Goal: Check status: Check status

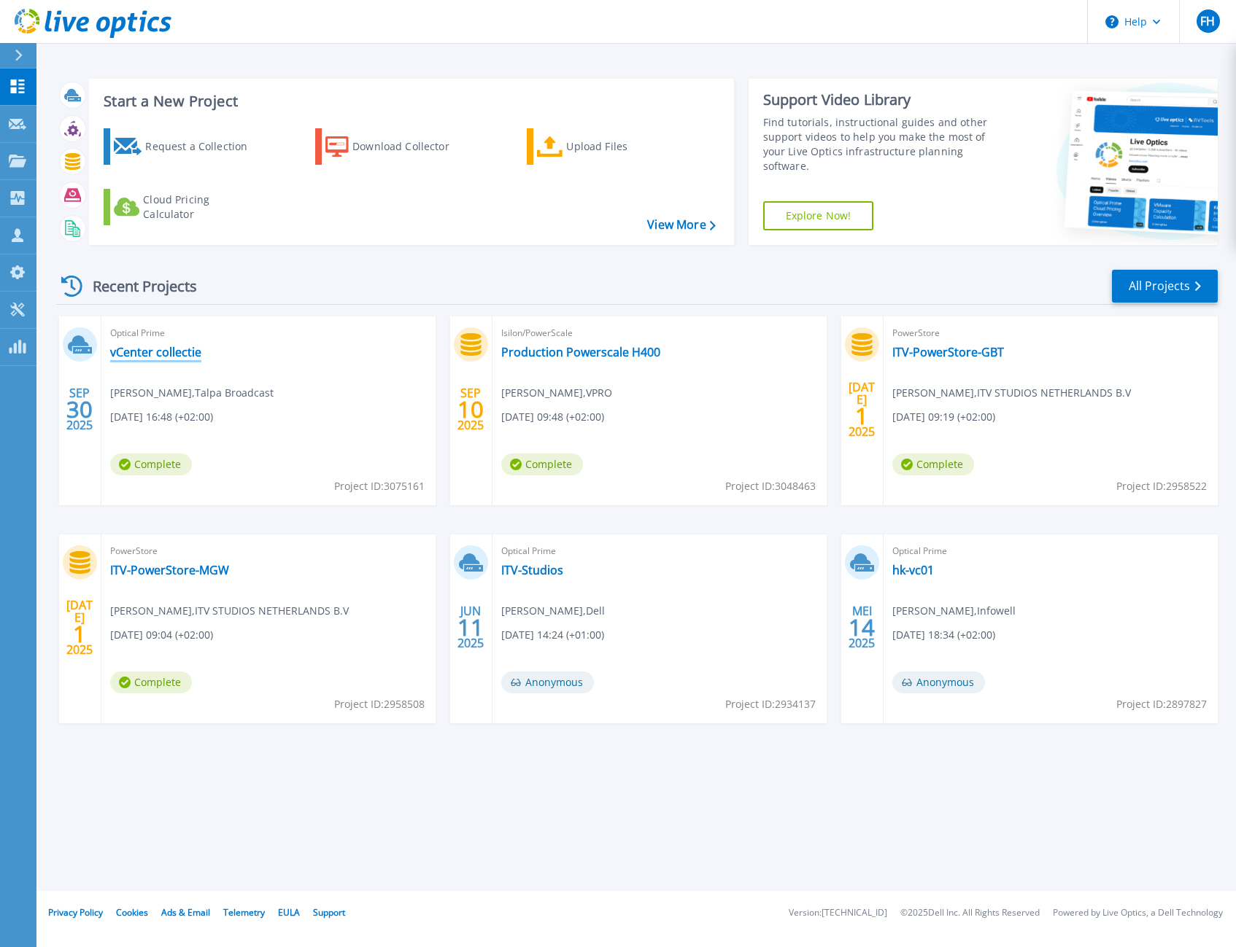
click at [173, 357] on link "vCenter collectie" at bounding box center [155, 352] width 91 height 15
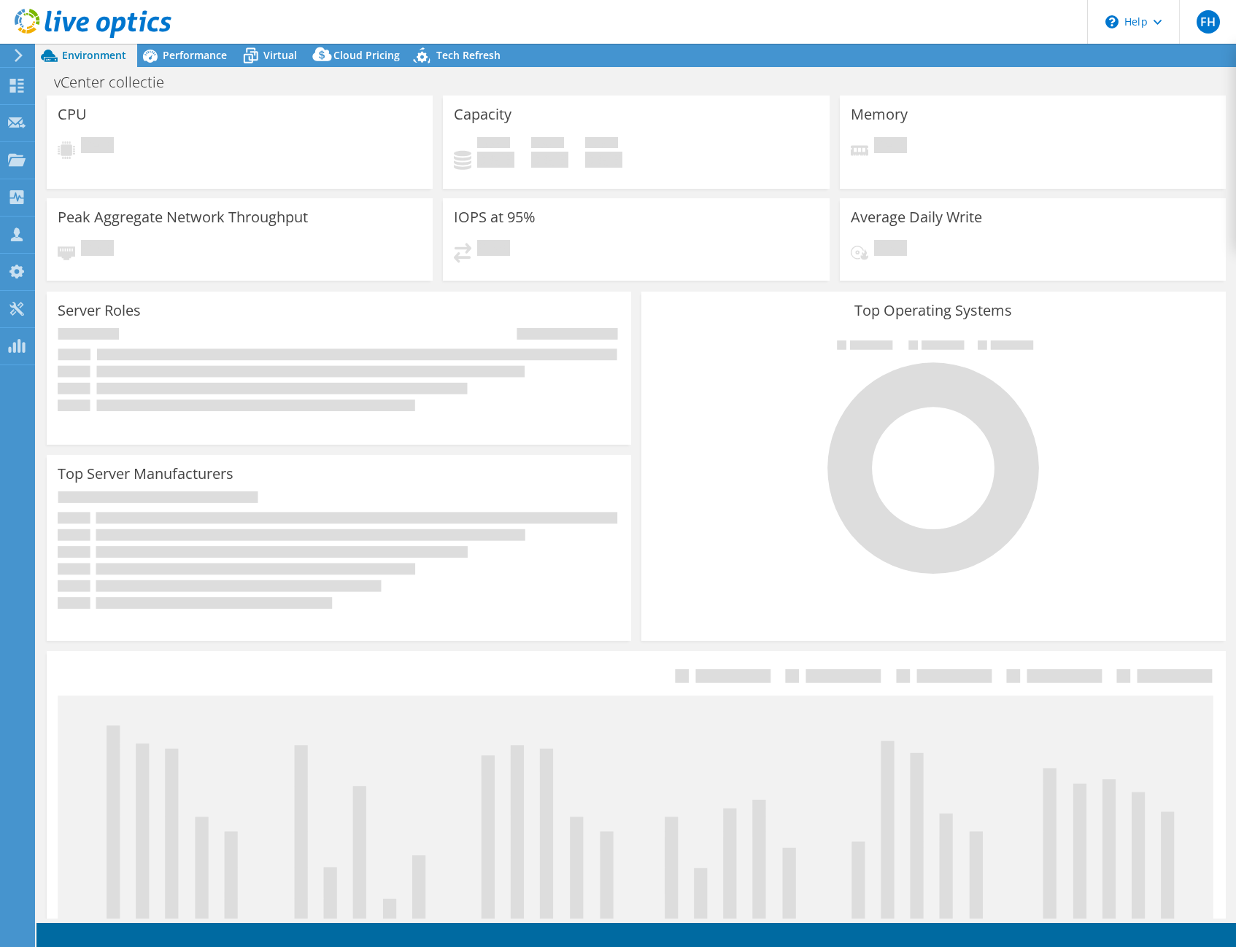
select select "USD"
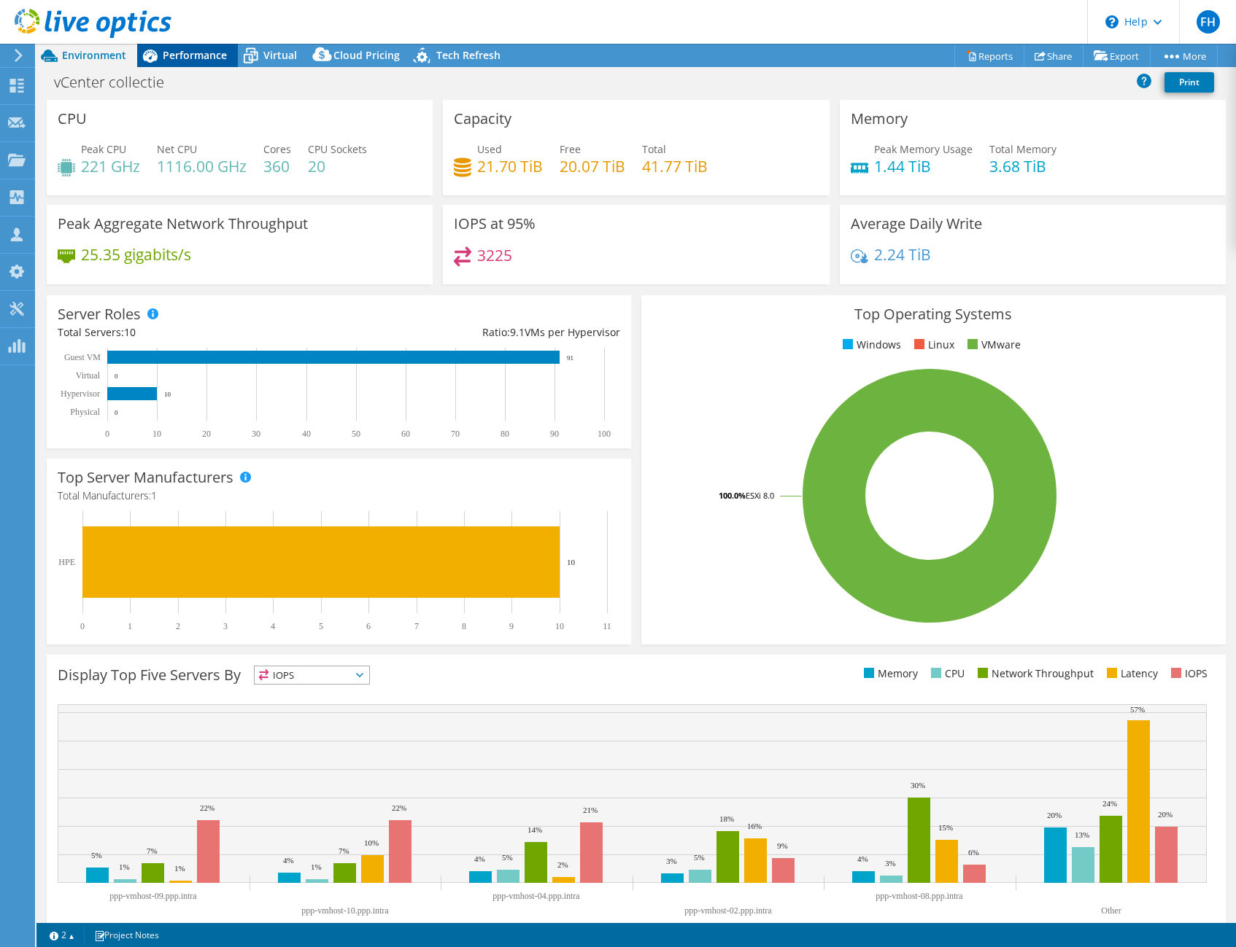
click at [212, 55] on span "Performance" at bounding box center [195, 55] width 64 height 14
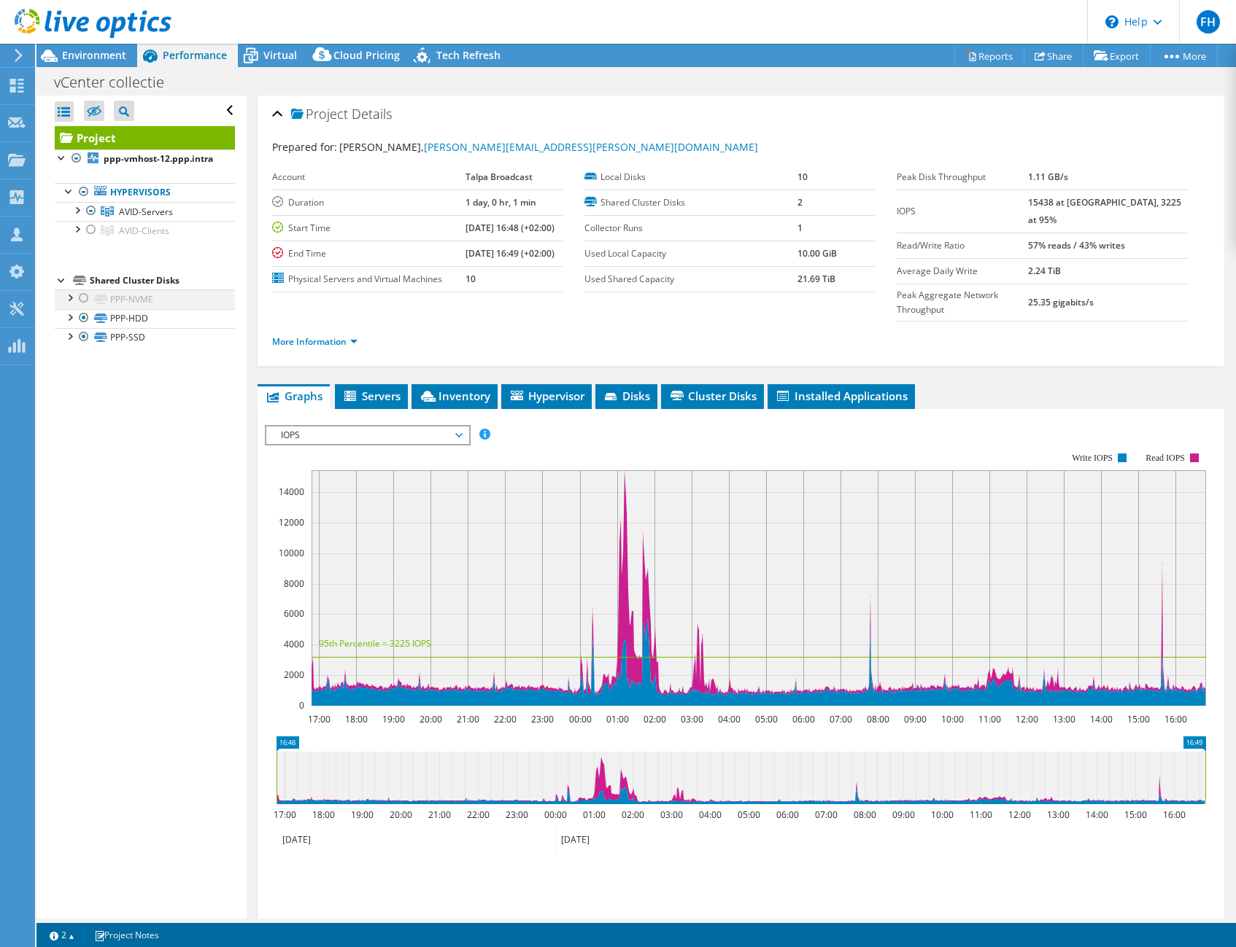
click at [85, 298] on div at bounding box center [84, 299] width 15 height 18
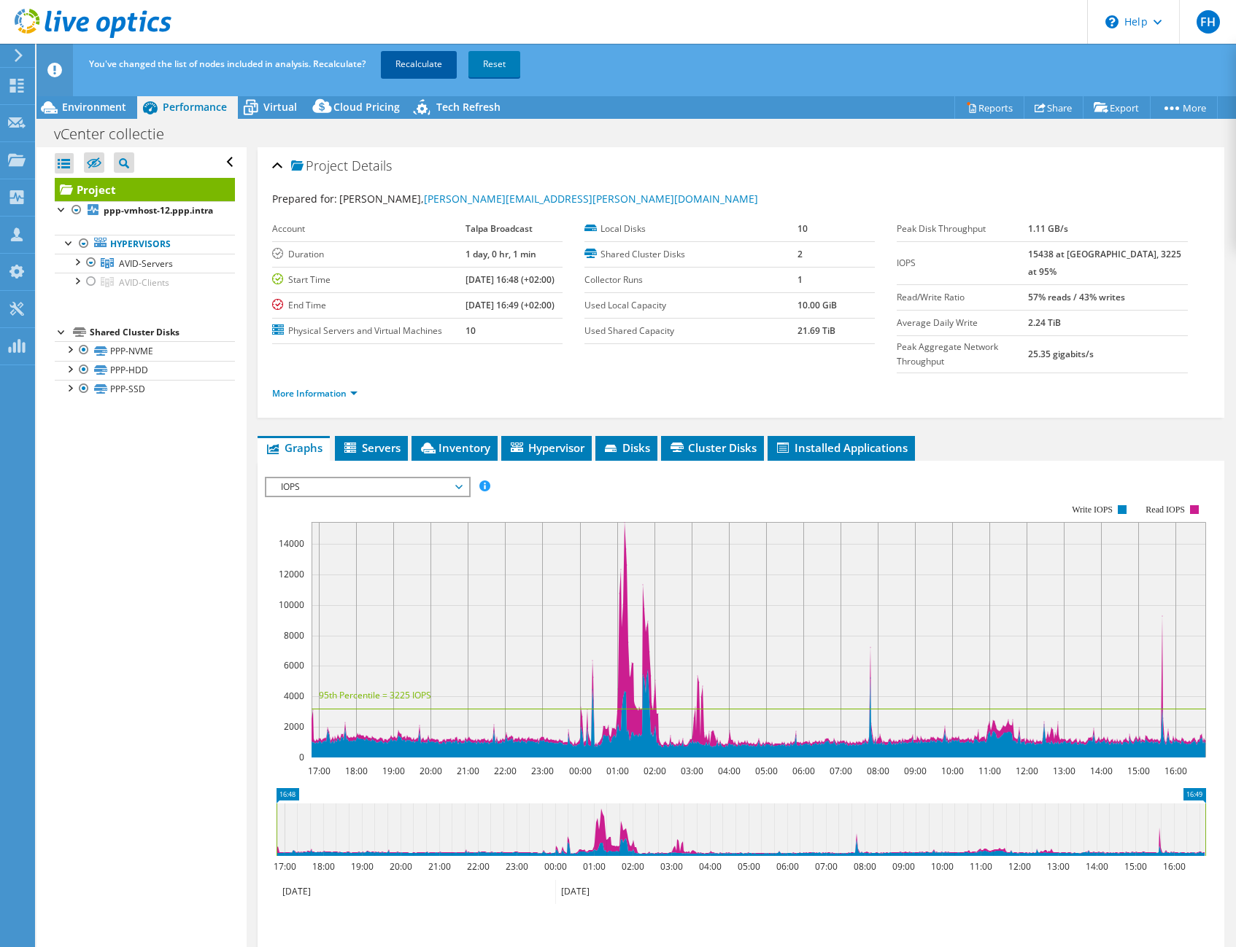
click at [410, 67] on link "Recalculate" at bounding box center [419, 64] width 76 height 26
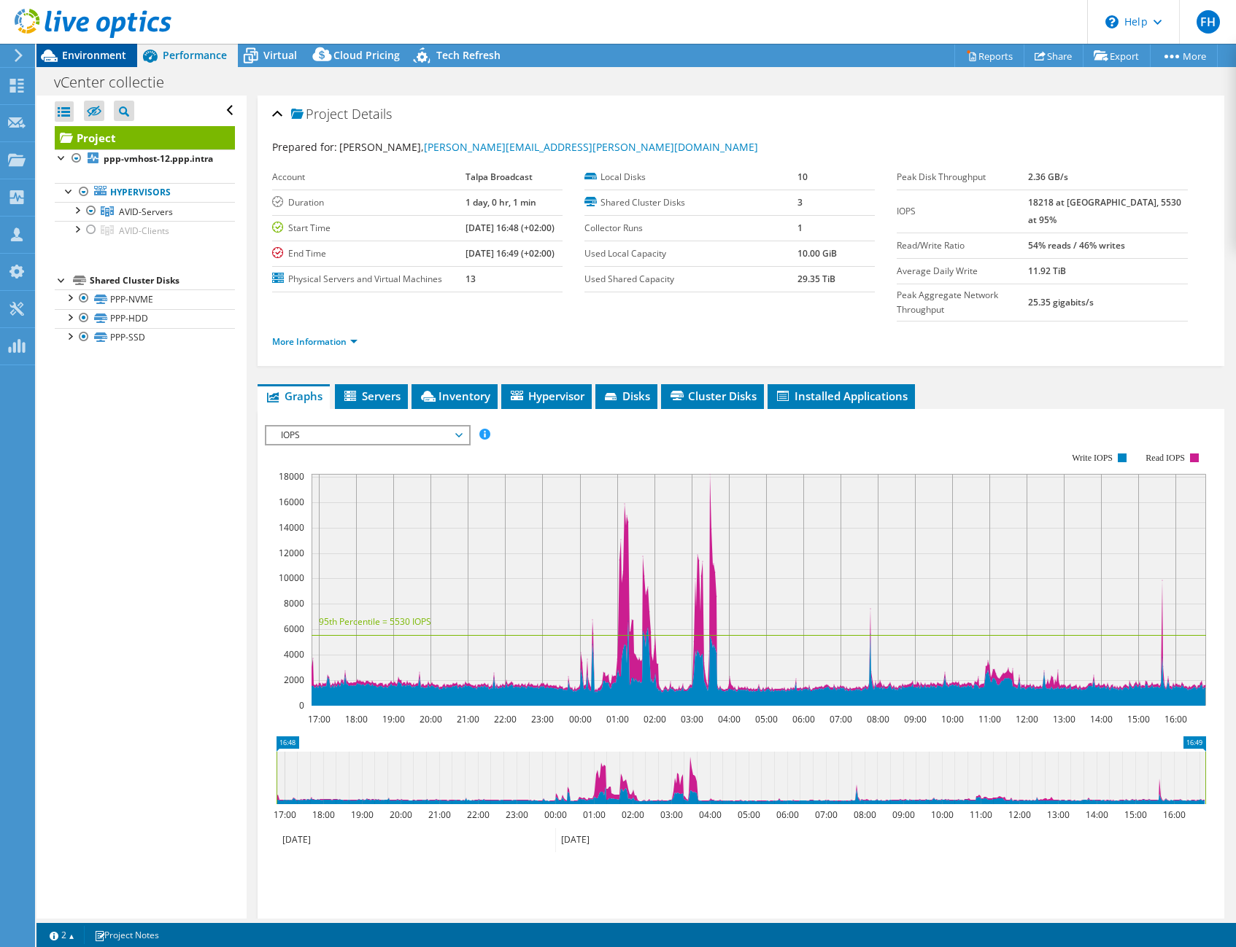
click at [101, 51] on span "Environment" at bounding box center [94, 55] width 64 height 14
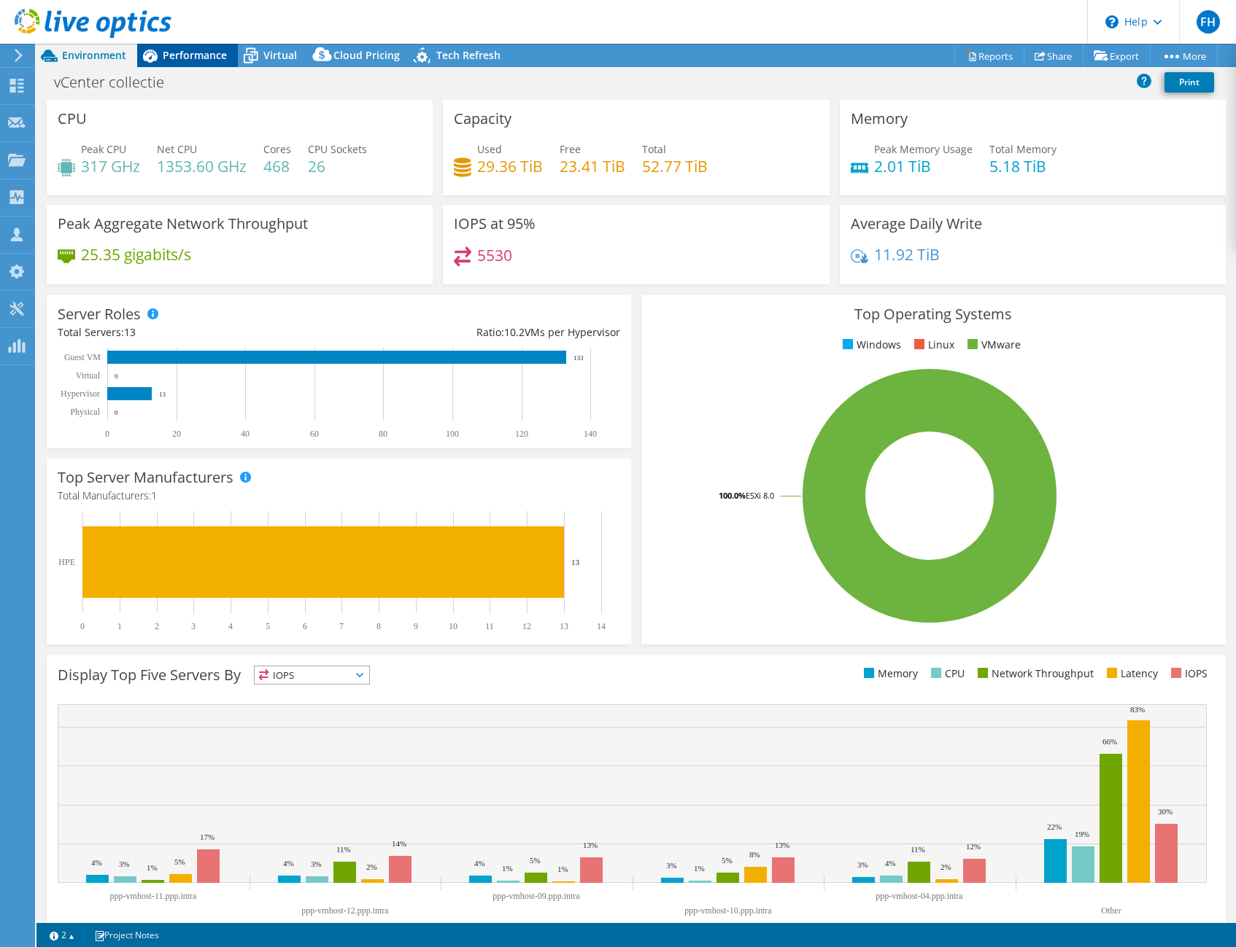
click at [206, 55] on span "Performance" at bounding box center [195, 55] width 64 height 14
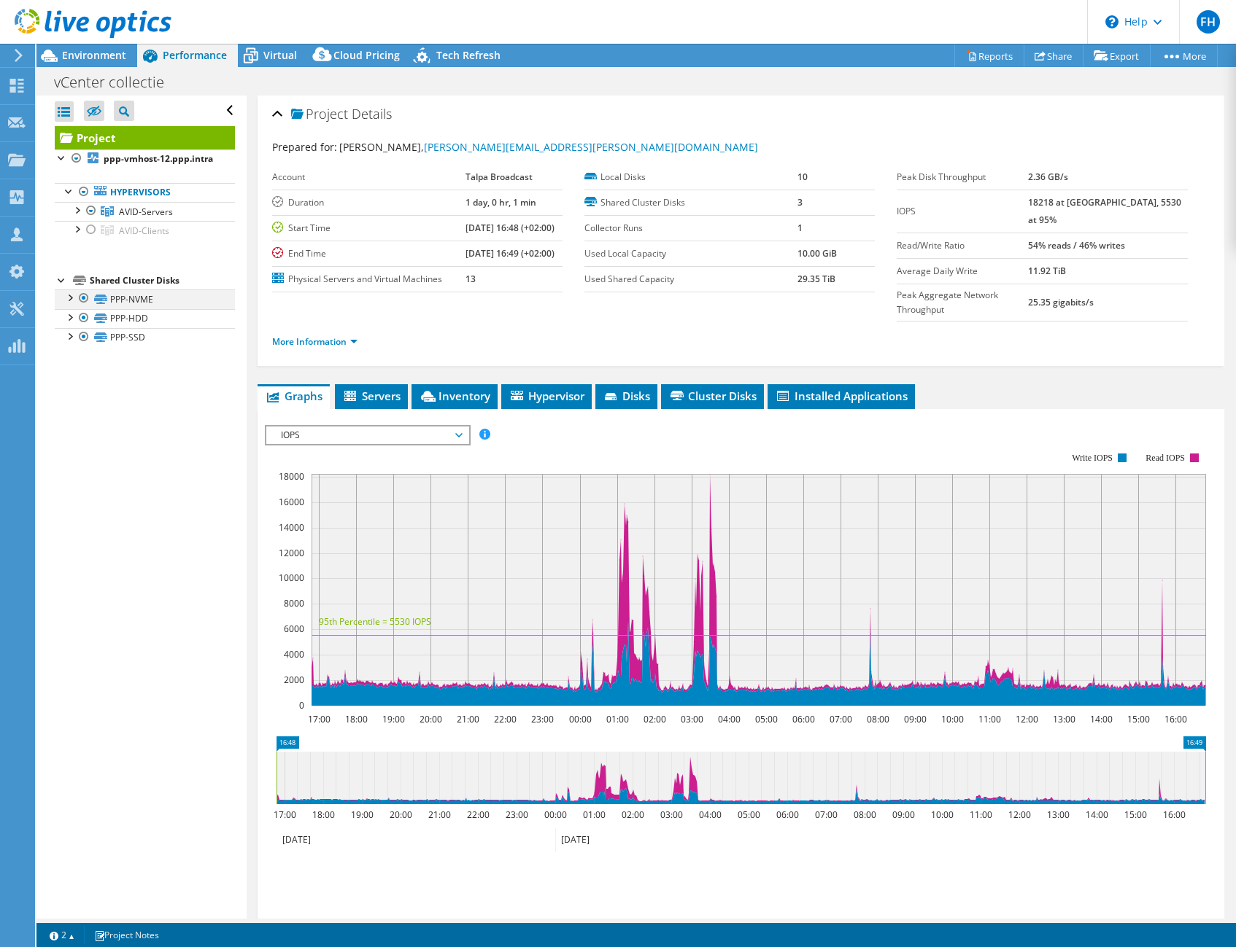
click at [83, 297] on div at bounding box center [84, 299] width 15 height 18
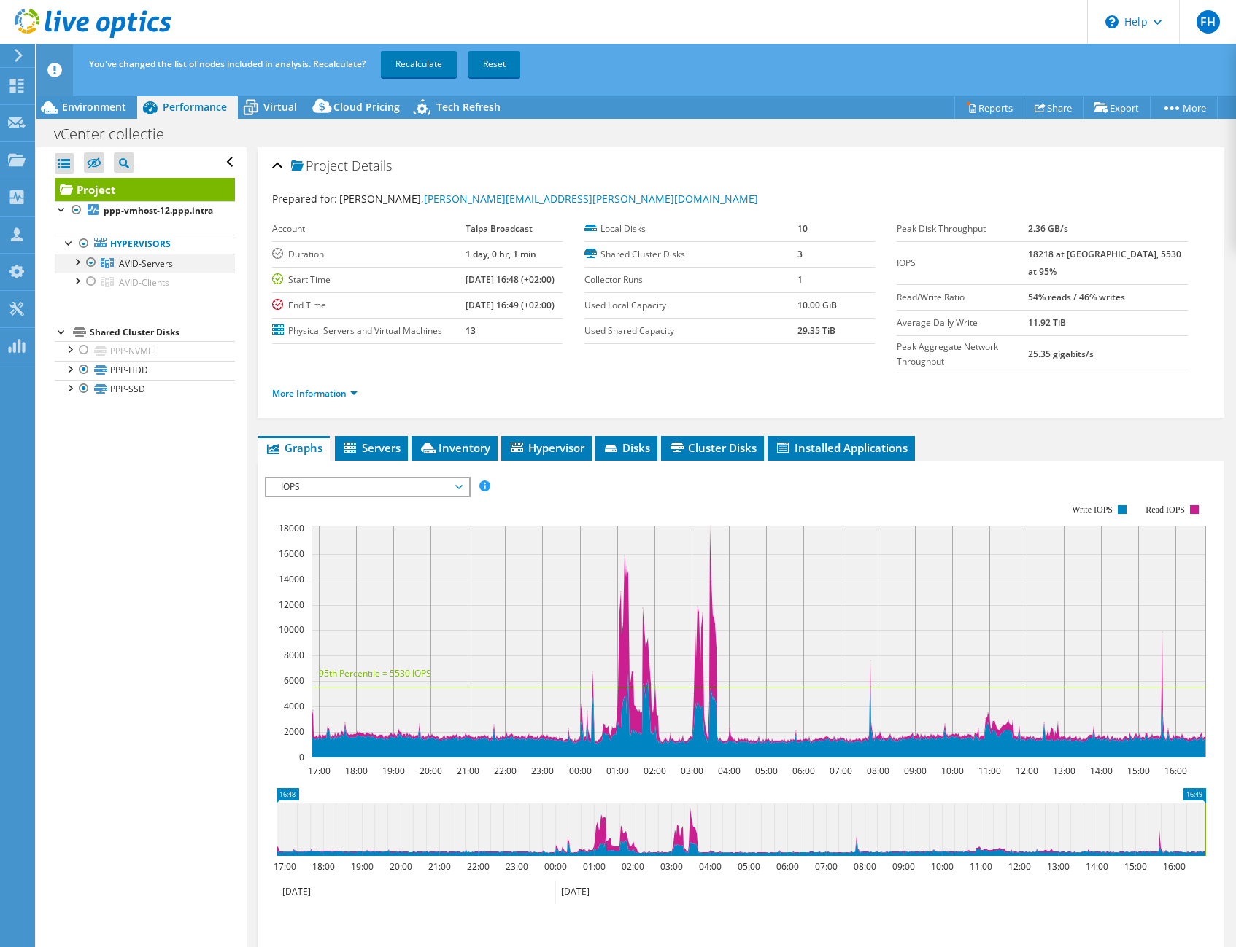
click at [76, 257] on div at bounding box center [76, 261] width 15 height 15
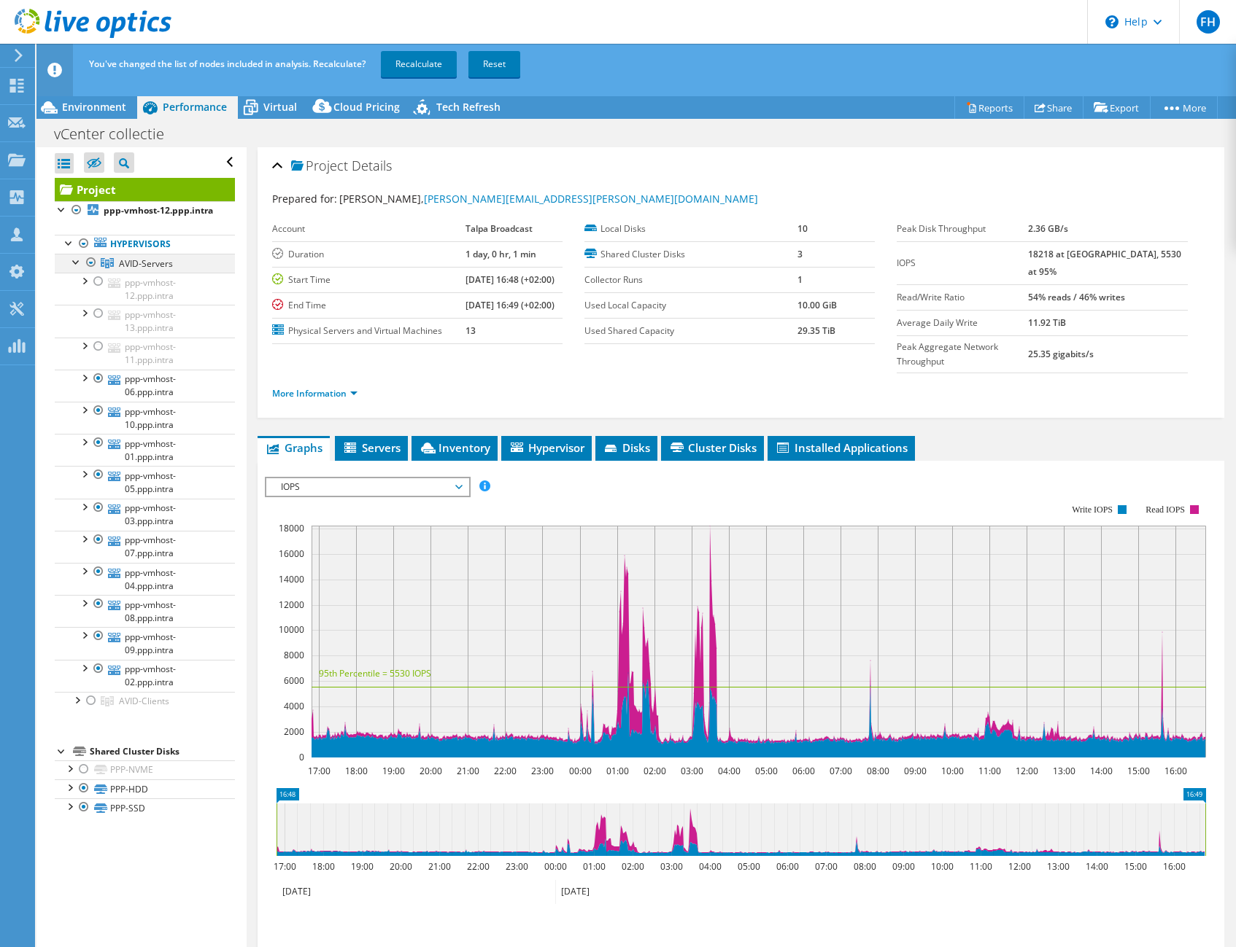
click at [76, 257] on div at bounding box center [76, 261] width 15 height 15
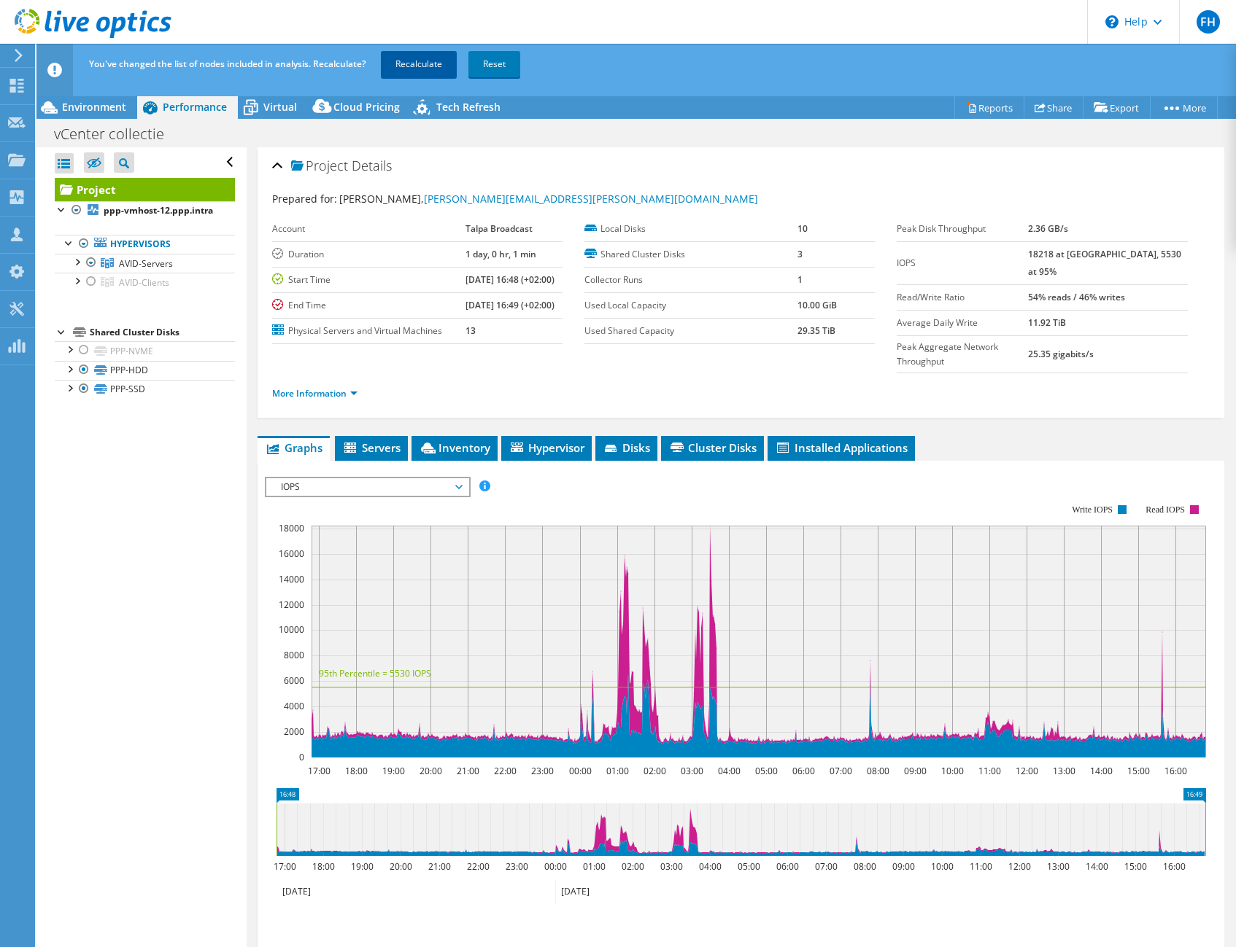
click at [435, 73] on link "Recalculate" at bounding box center [419, 64] width 76 height 26
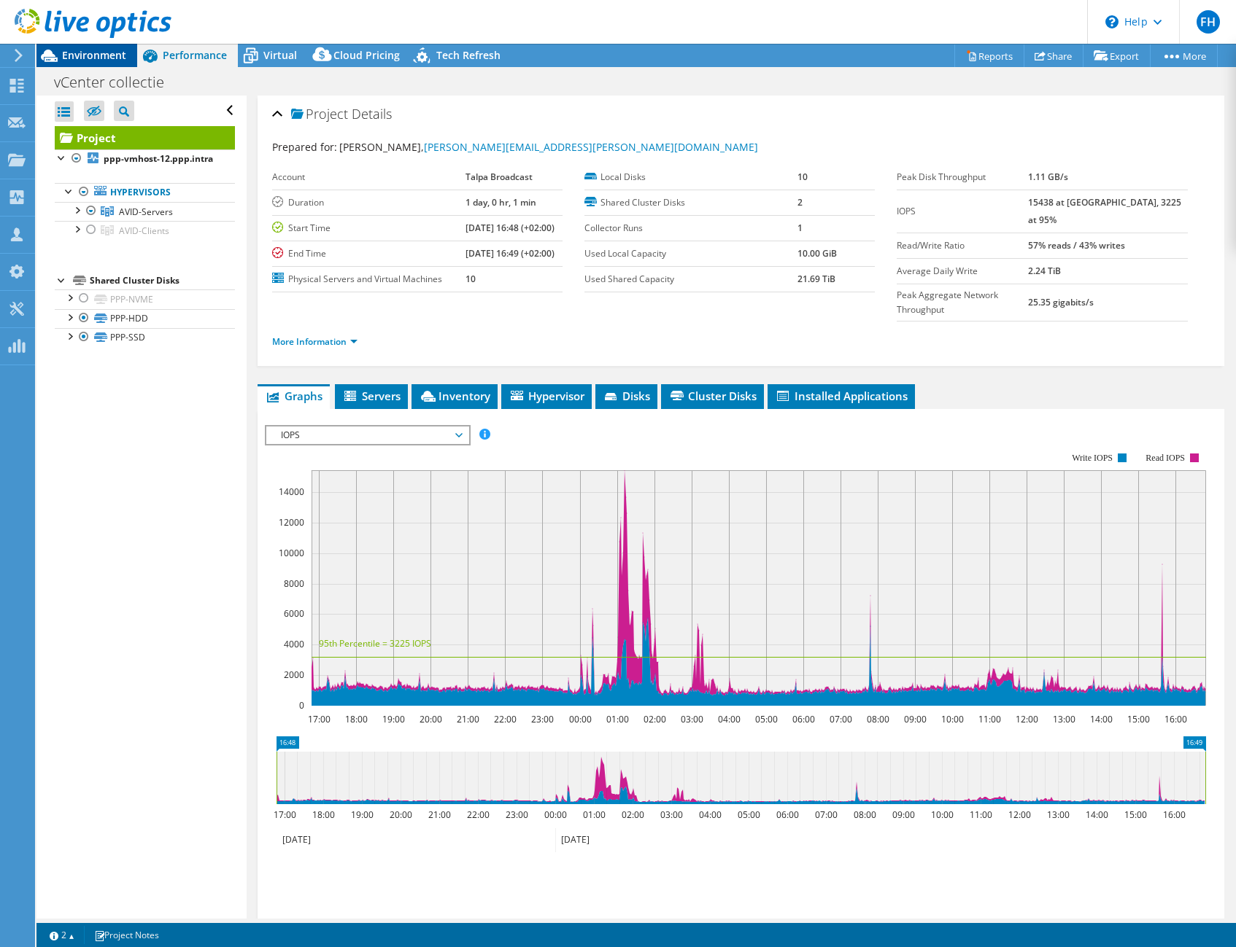
click at [117, 53] on span "Environment" at bounding box center [94, 55] width 64 height 14
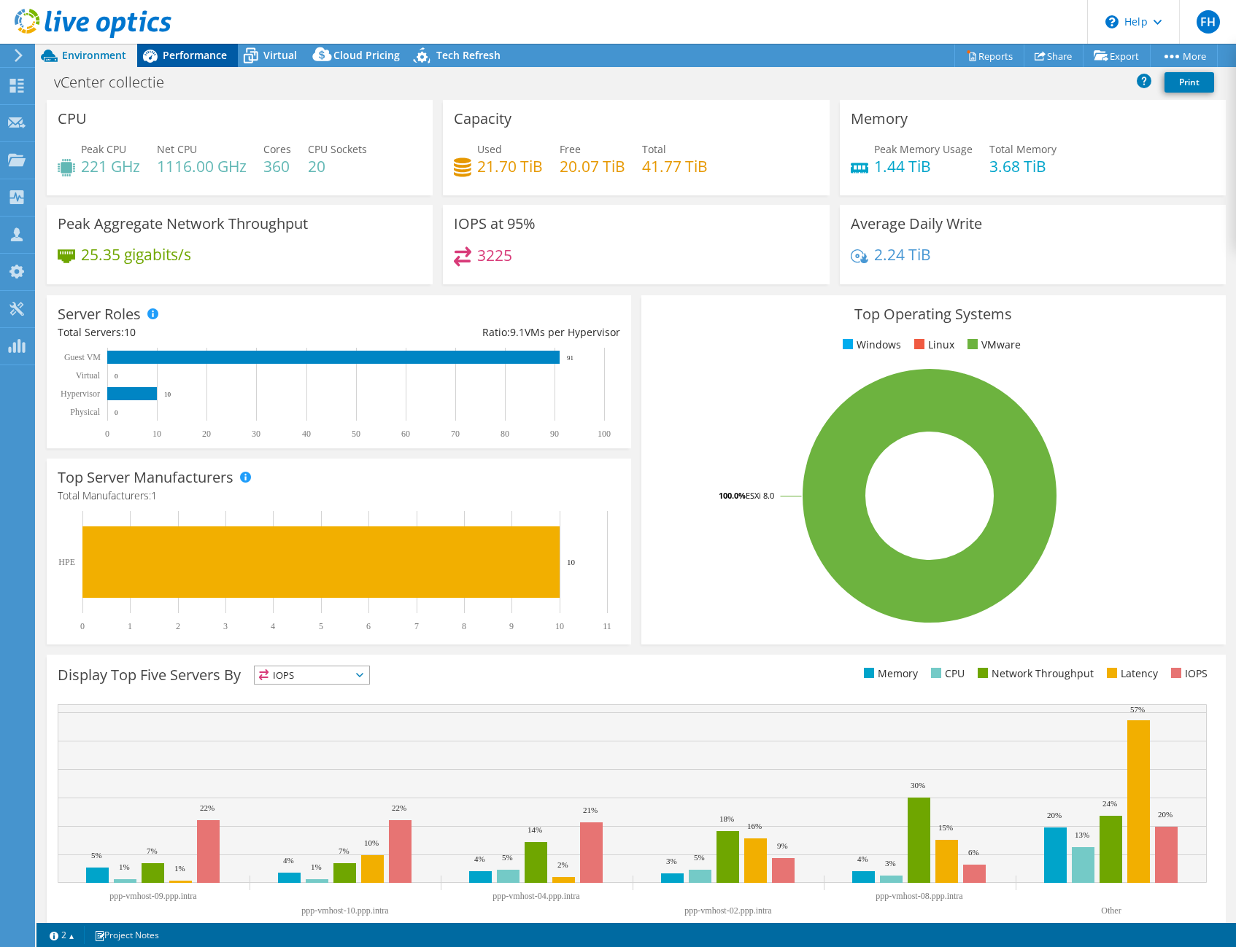
click at [206, 66] on div "Performance" at bounding box center [187, 55] width 101 height 23
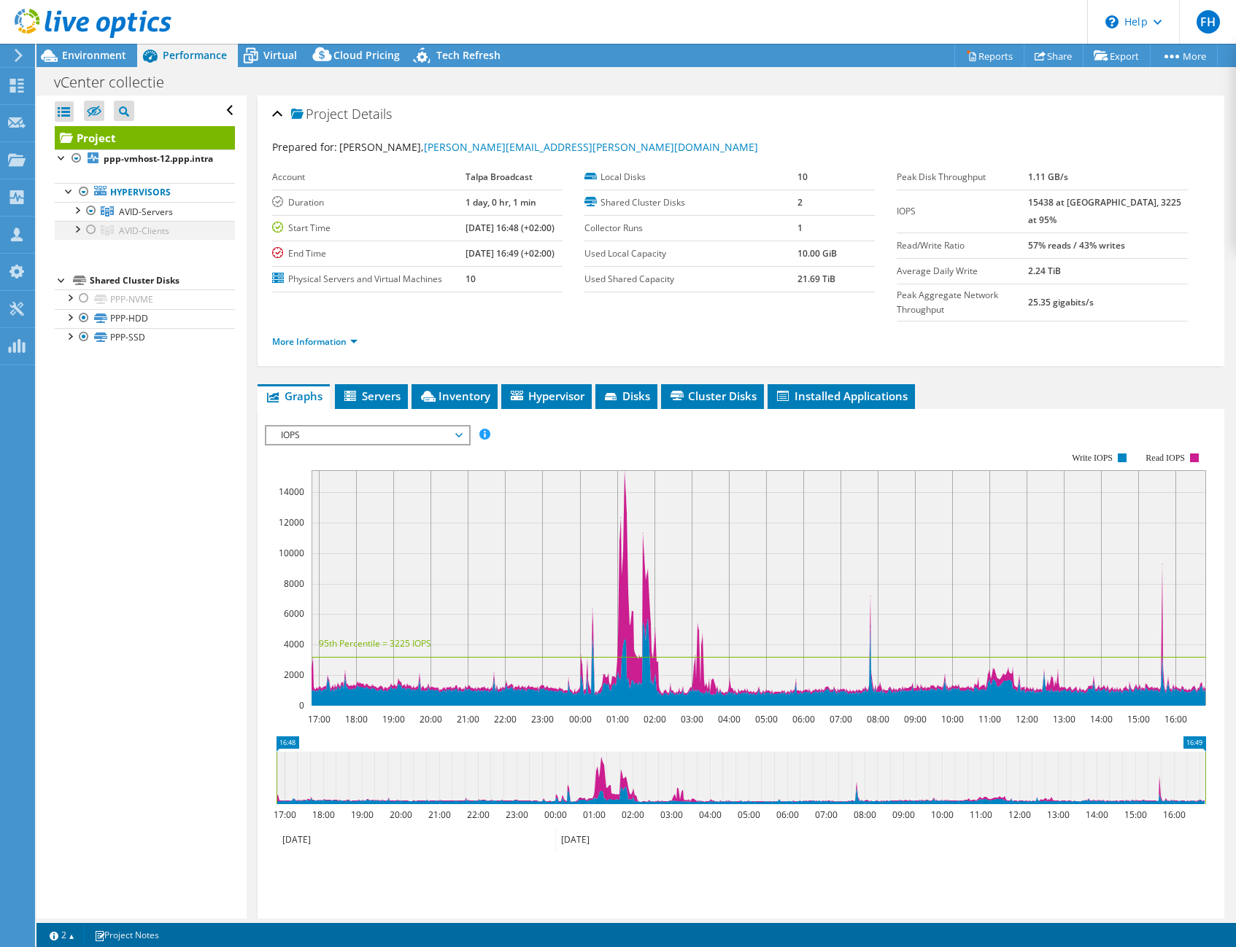
click at [78, 230] on div at bounding box center [76, 228] width 15 height 15
click at [91, 233] on div at bounding box center [91, 230] width 15 height 18
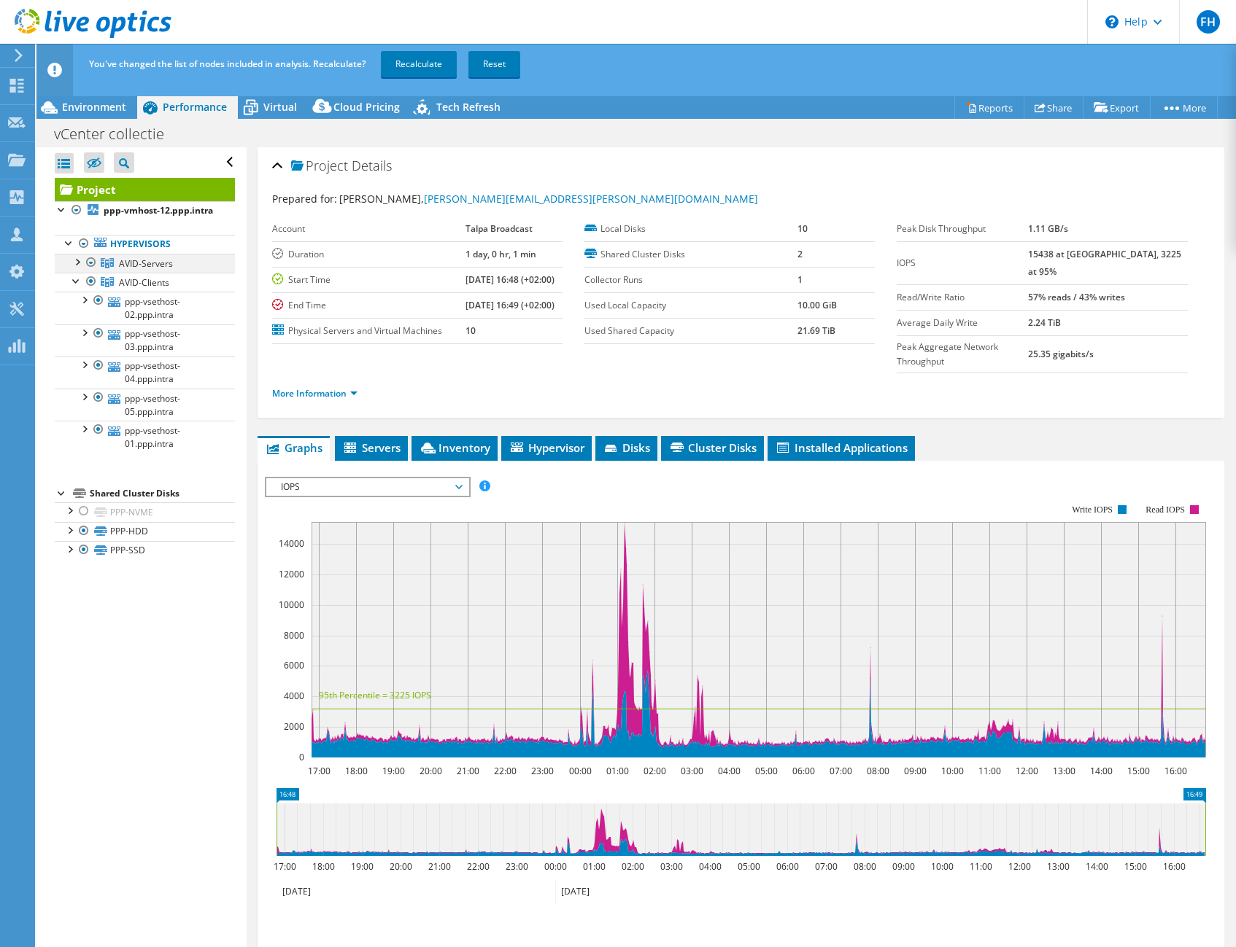
click at [80, 259] on div at bounding box center [76, 261] width 15 height 15
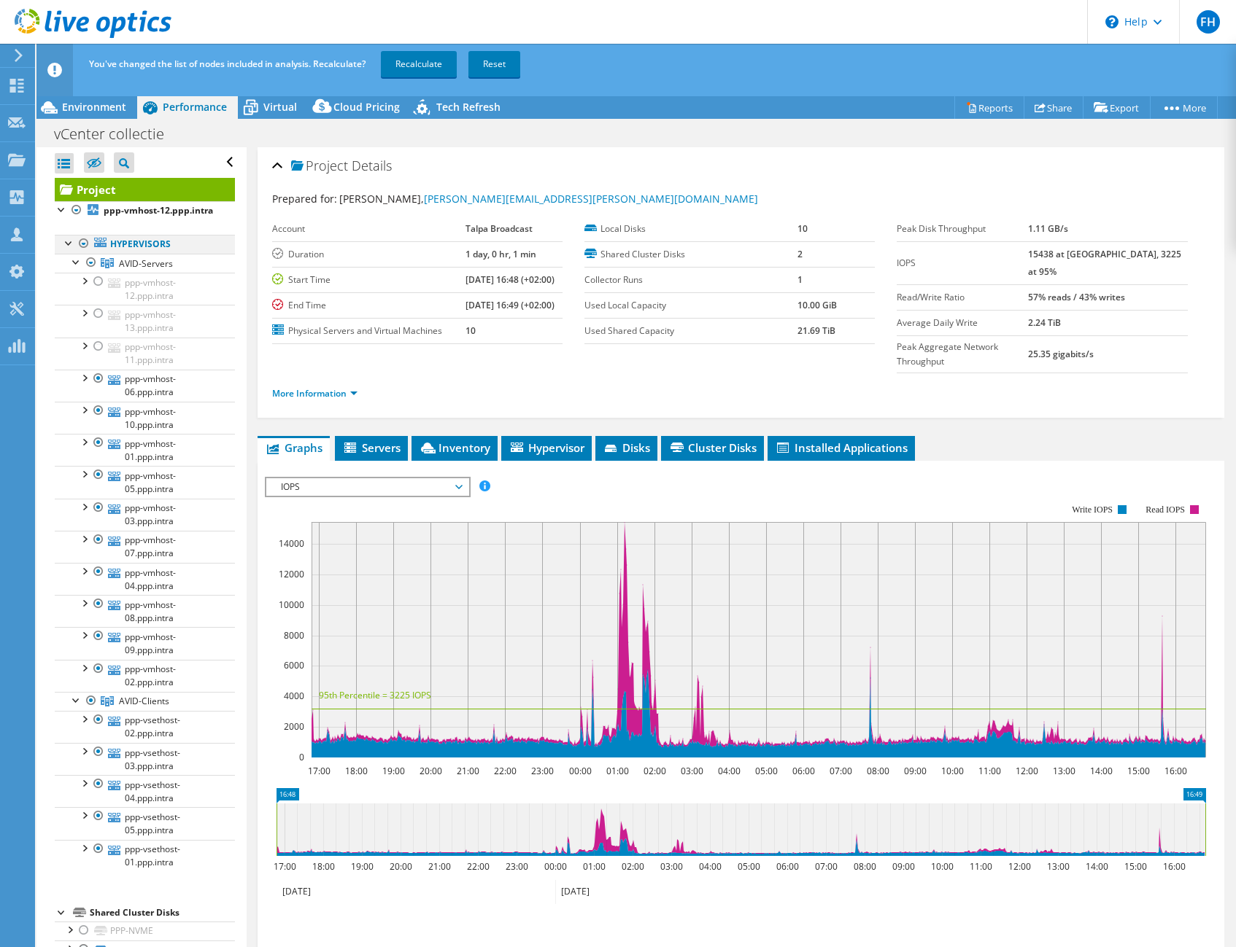
click at [85, 241] on div at bounding box center [84, 244] width 15 height 18
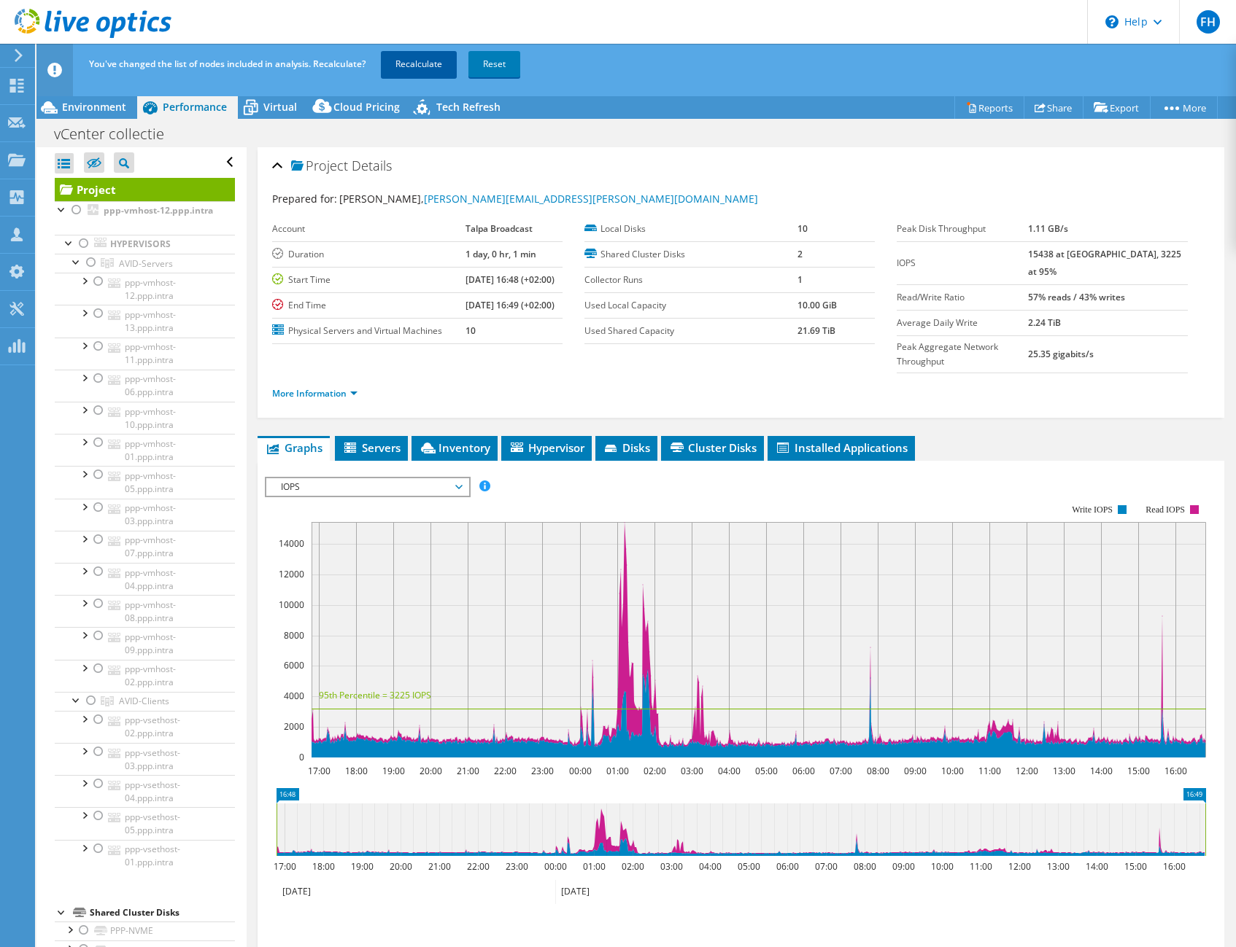
click at [423, 72] on link "Recalculate" at bounding box center [419, 64] width 76 height 26
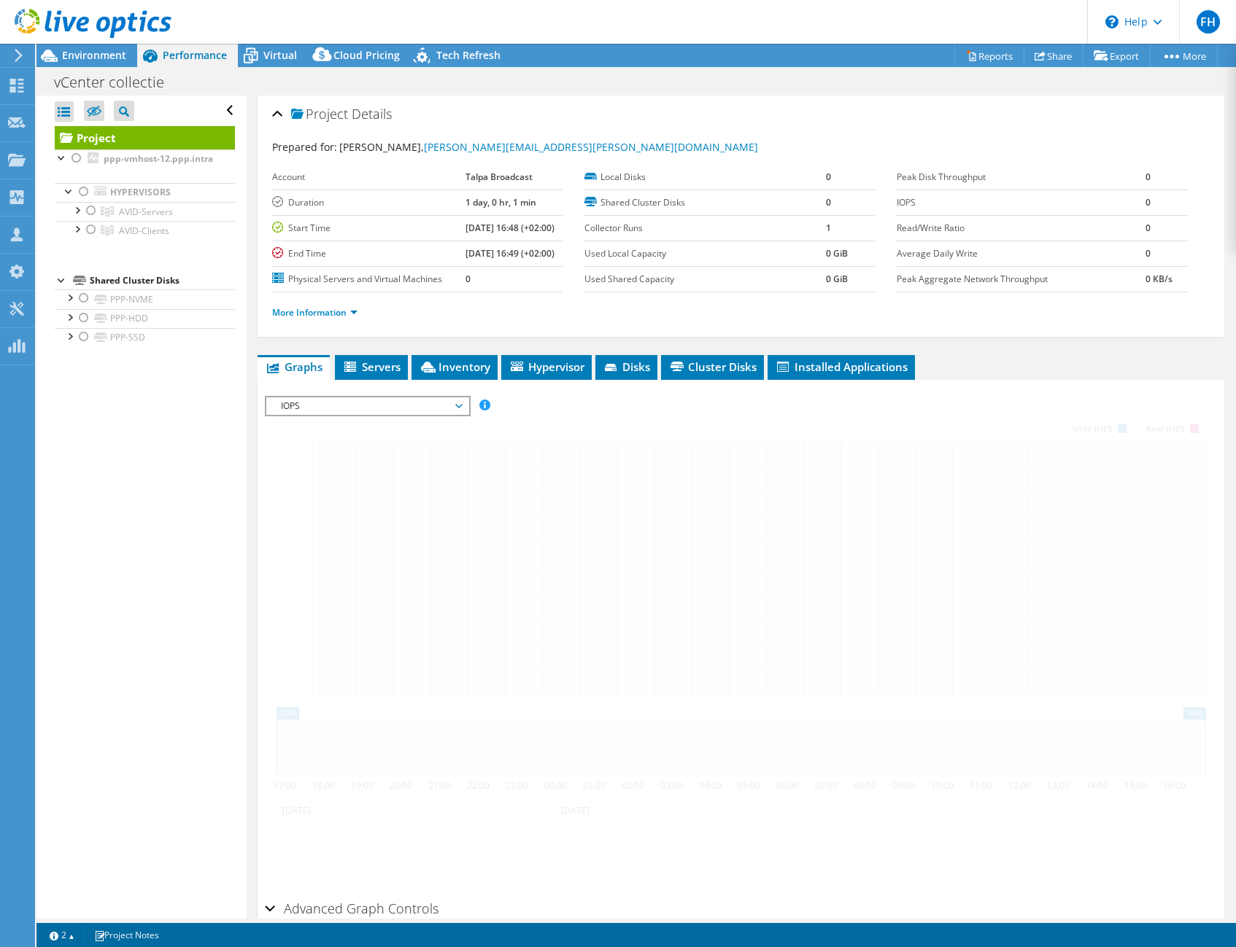
radio input "false"
radio input "true"
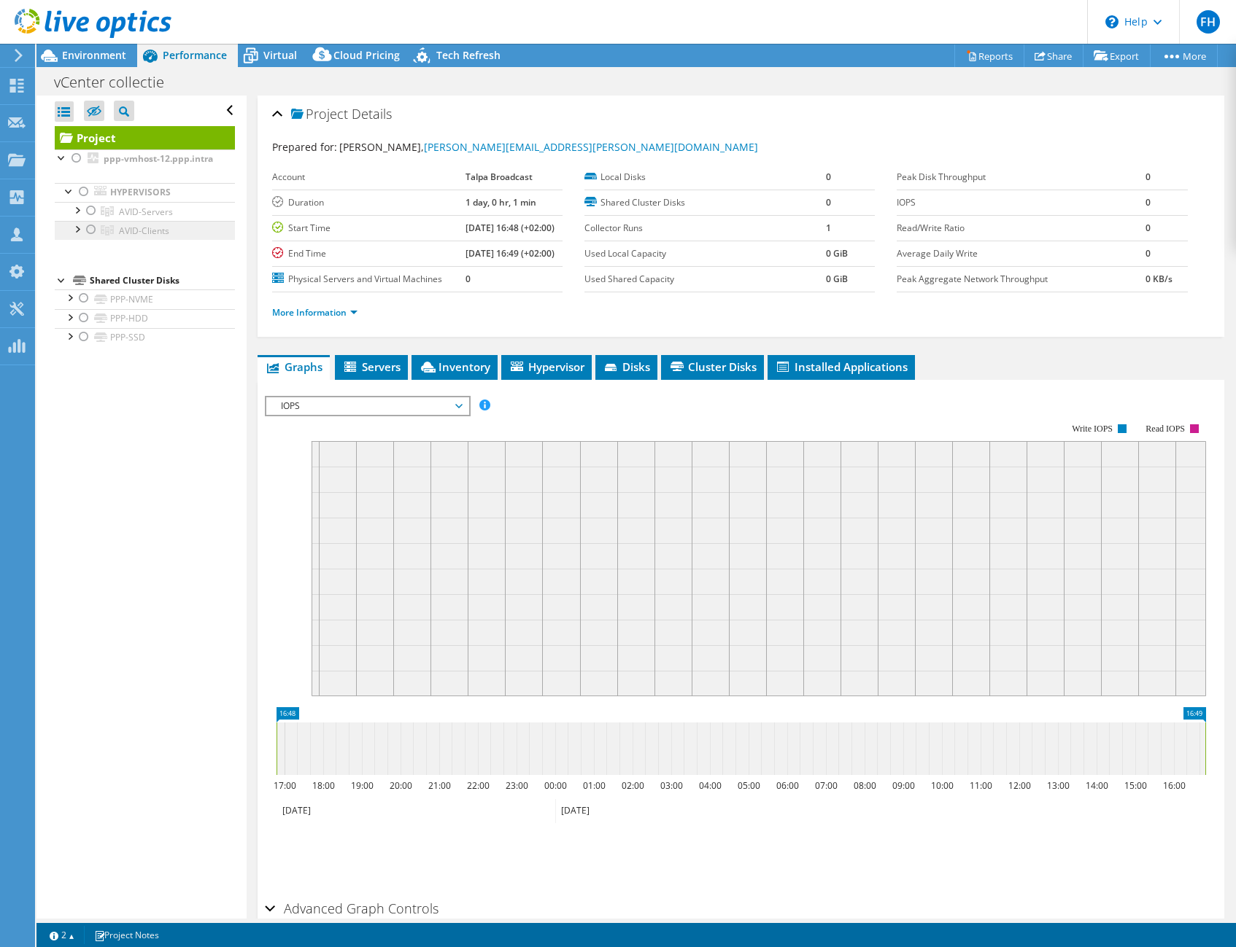
click at [96, 240] on link "AVID-Clients" at bounding box center [145, 230] width 180 height 19
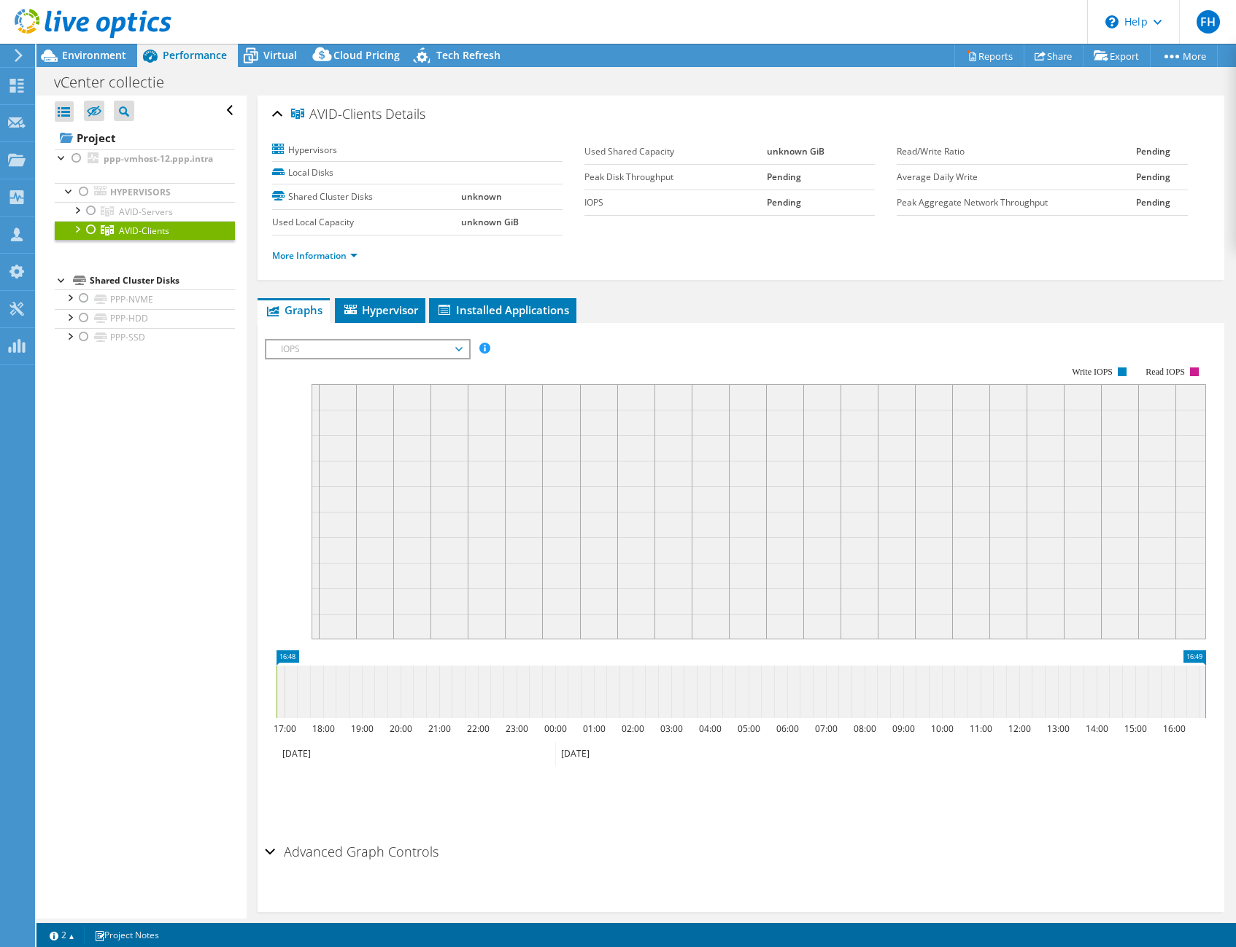
click at [90, 232] on div at bounding box center [91, 230] width 15 height 18
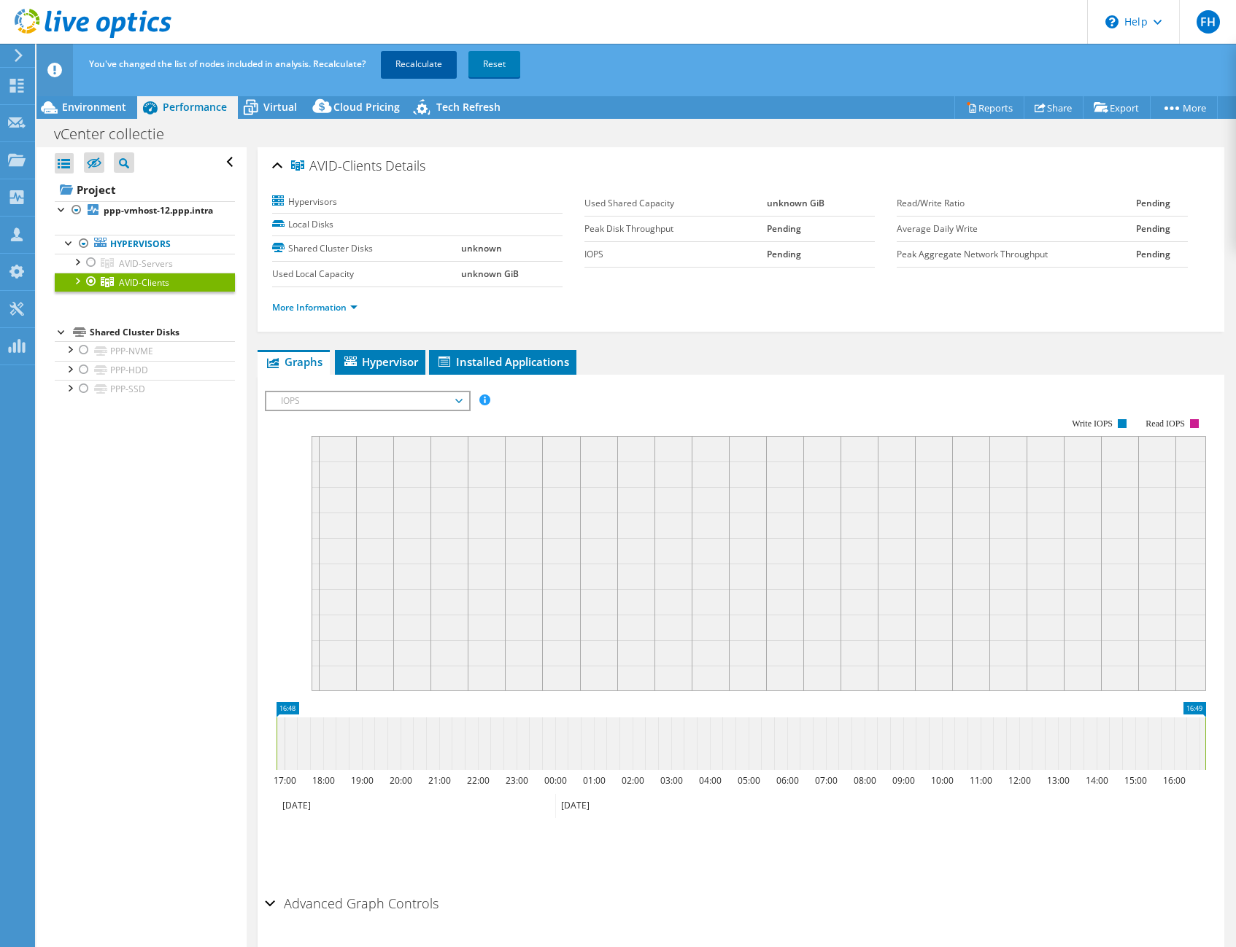
click at [415, 58] on link "Recalculate" at bounding box center [419, 64] width 76 height 26
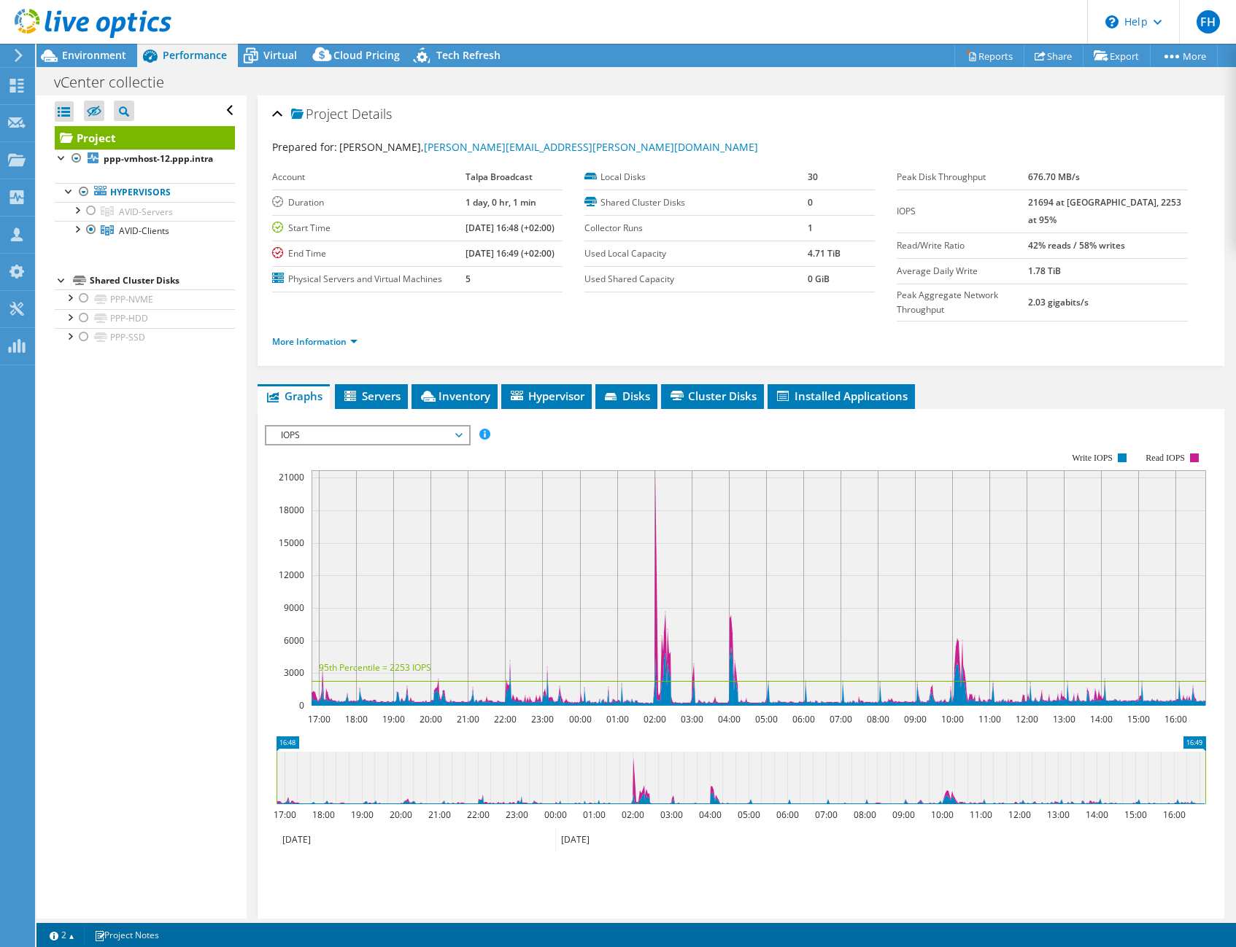
radio input "true"
radio input "false"
click at [109, 50] on span "Environment" at bounding box center [94, 55] width 64 height 14
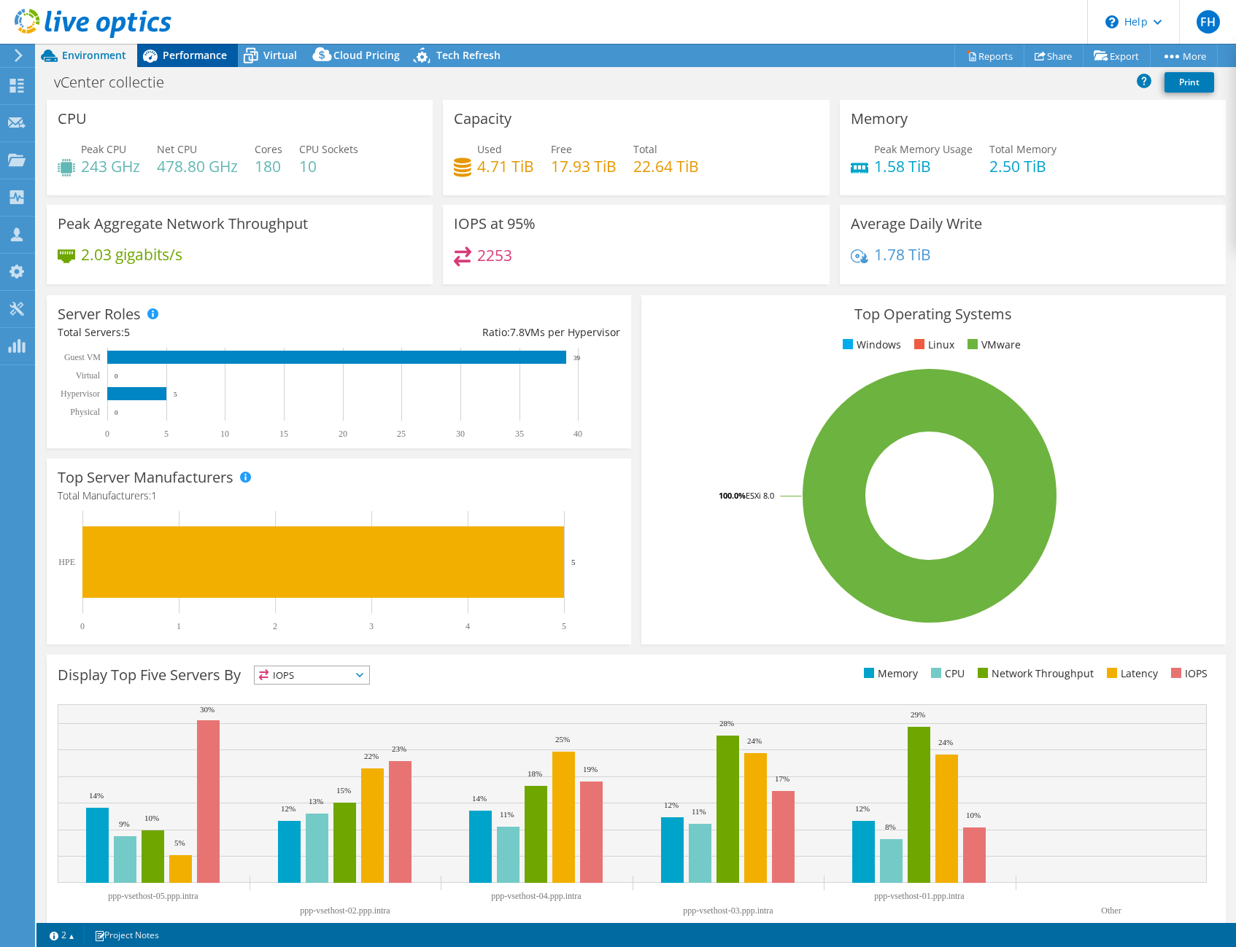
click at [209, 58] on span "Performance" at bounding box center [195, 55] width 64 height 14
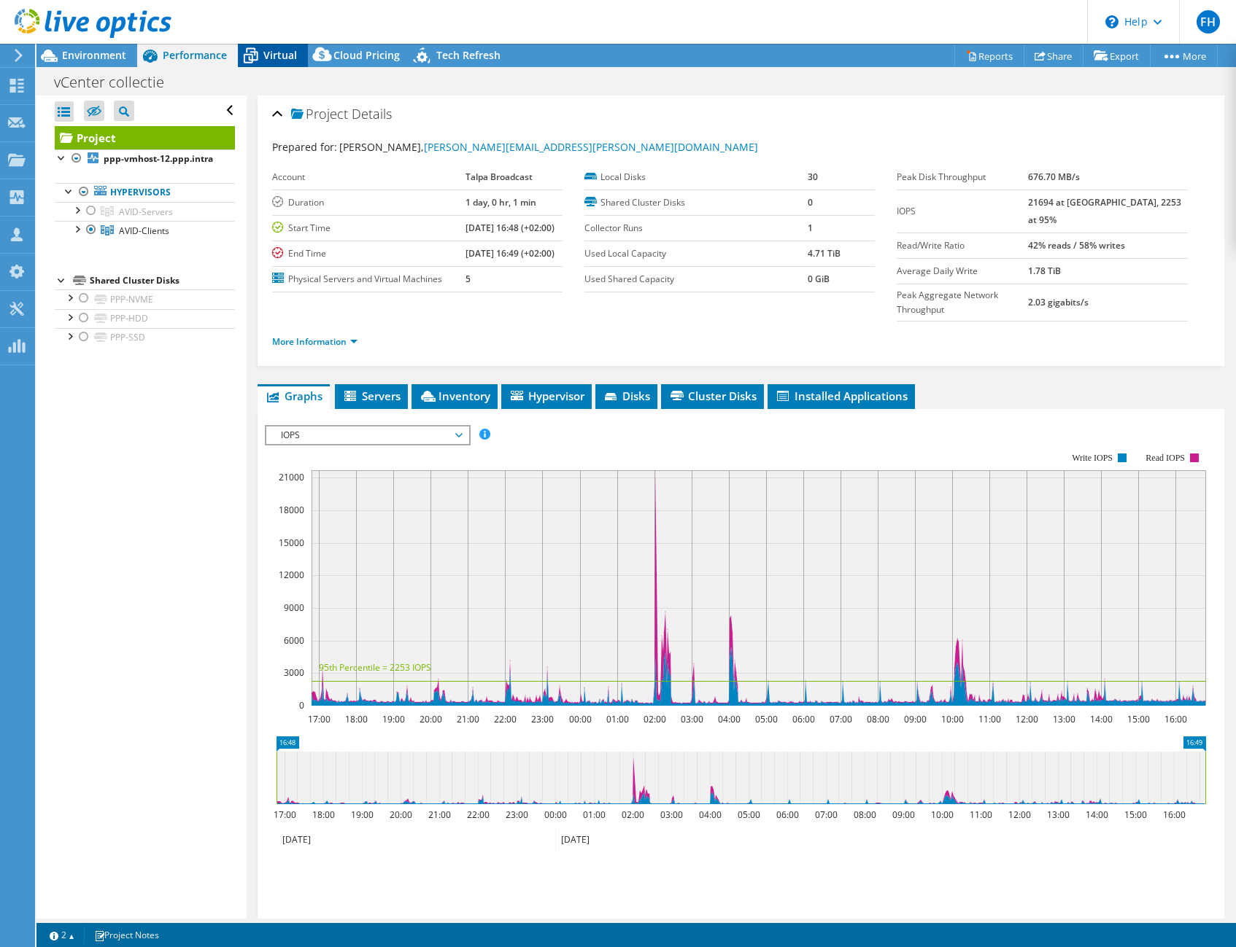
click at [275, 50] on span "Virtual" at bounding box center [280, 55] width 34 height 14
